Goal: Learn about a topic

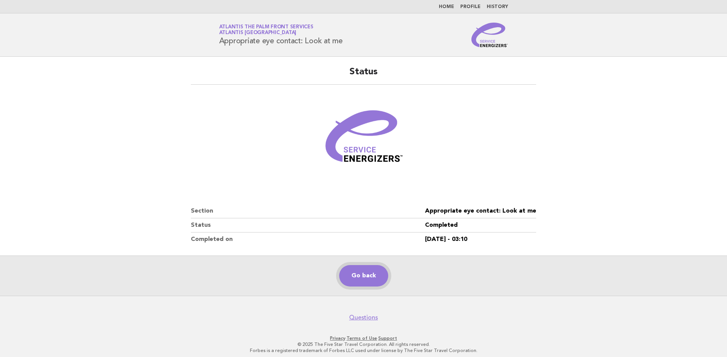
click at [362, 283] on link "Go back" at bounding box center [363, 275] width 49 height 21
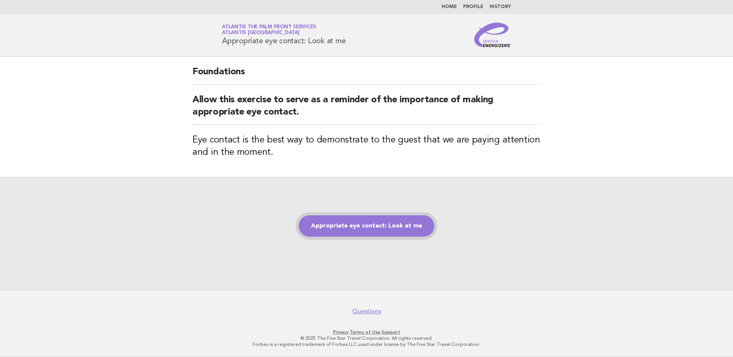
click at [363, 227] on link "Appropriate eye contact: Look at me" at bounding box center [367, 225] width 136 height 21
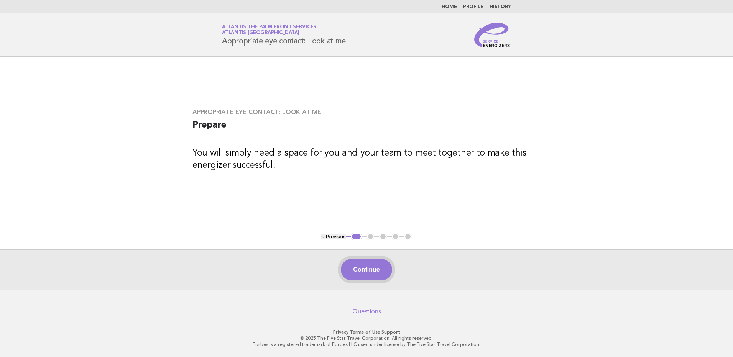
click at [366, 272] on button "Continue" at bounding box center [366, 269] width 51 height 21
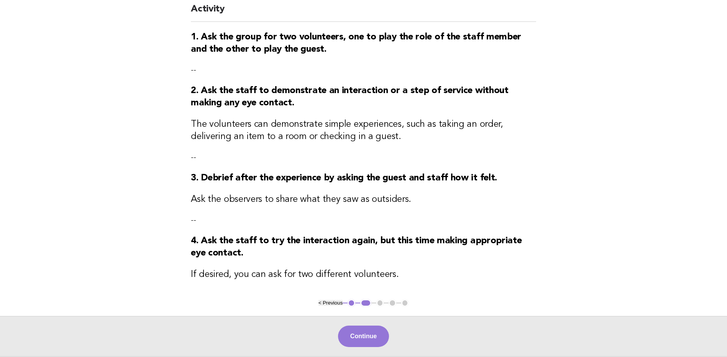
scroll to position [77, 0]
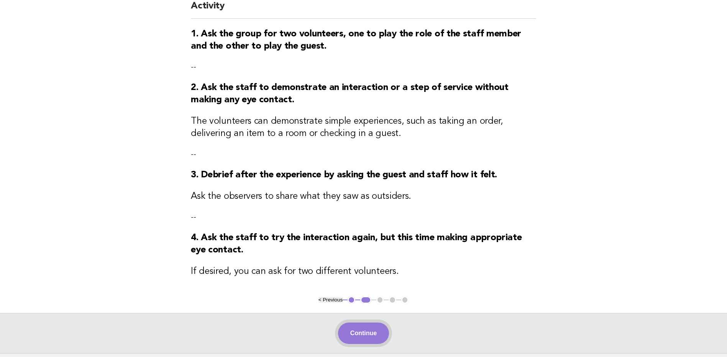
click at [372, 336] on button "Continue" at bounding box center [363, 333] width 51 height 21
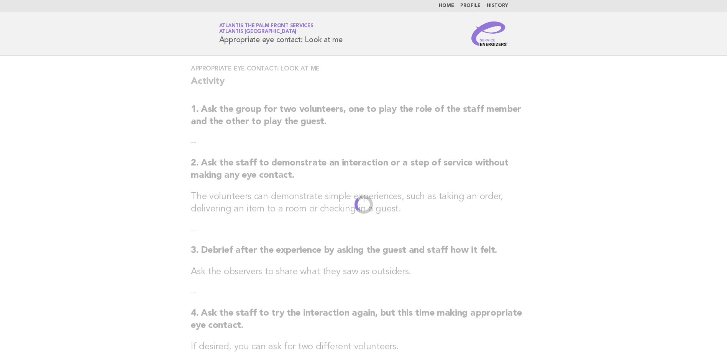
scroll to position [0, 0]
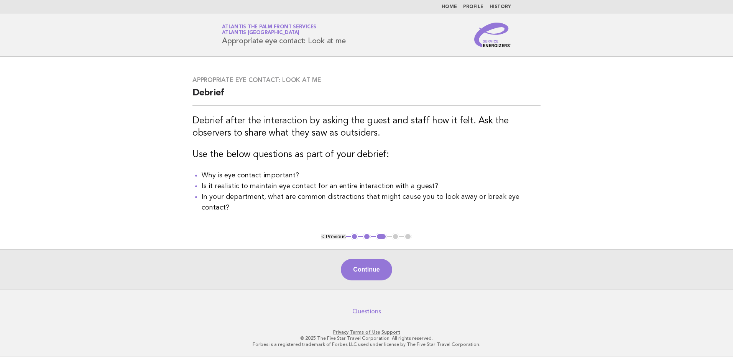
click at [375, 275] on button "Continue" at bounding box center [366, 269] width 51 height 21
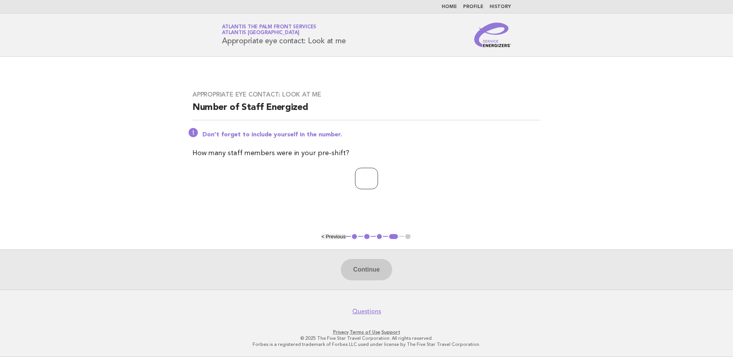
click at [366, 183] on input "number" at bounding box center [366, 178] width 23 height 21
type input "*"
drag, startPoint x: 374, startPoint y: 266, endPoint x: 340, endPoint y: 261, distance: 33.7
click at [373, 266] on button "Continue" at bounding box center [366, 269] width 51 height 21
